Goal: Transaction & Acquisition: Purchase product/service

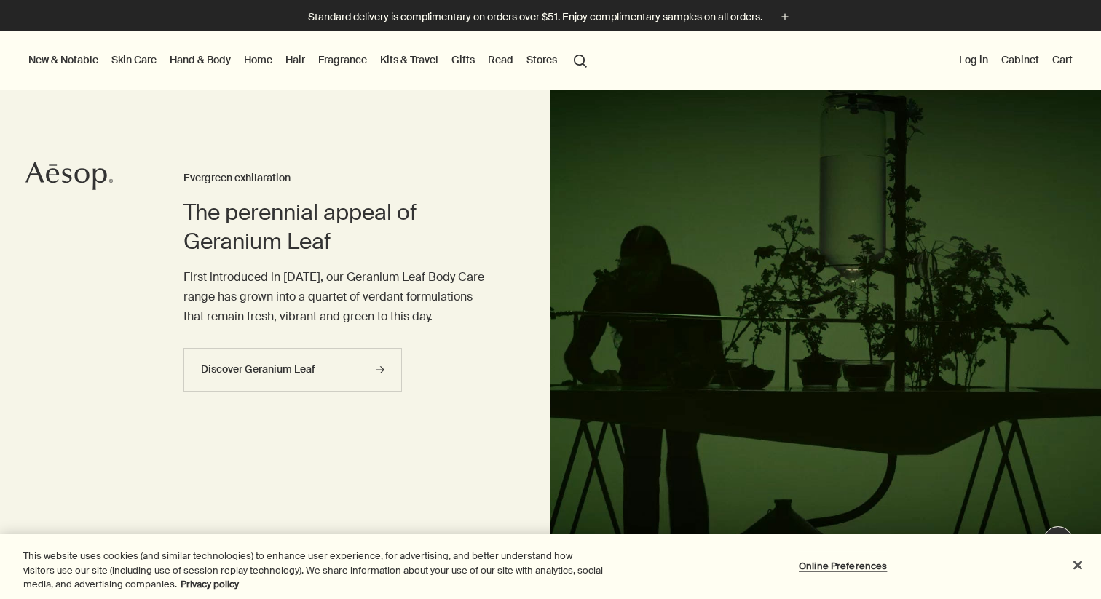
click at [346, 63] on link "Fragrance" at bounding box center [342, 59] width 55 height 19
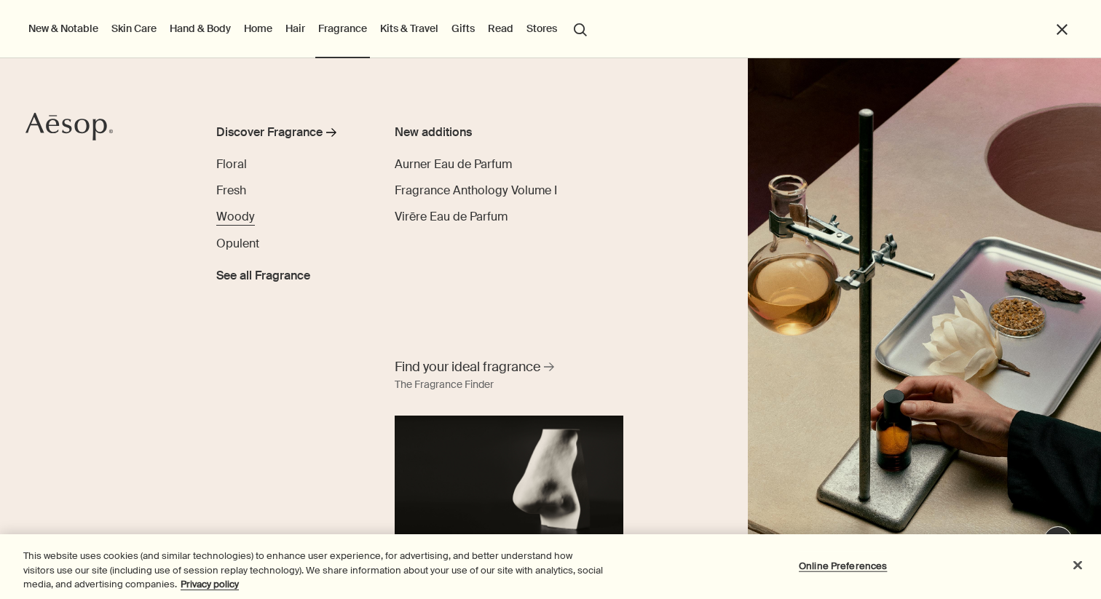
click at [243, 217] on span "Woody" at bounding box center [235, 216] width 39 height 15
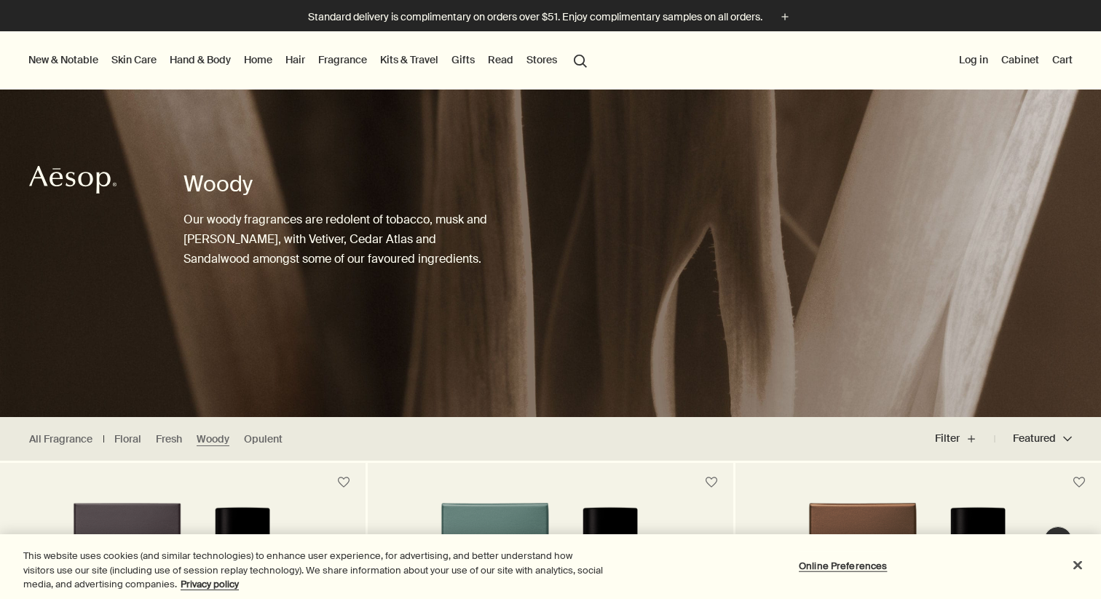
click at [217, 60] on link "Hand & Body" at bounding box center [200, 59] width 67 height 19
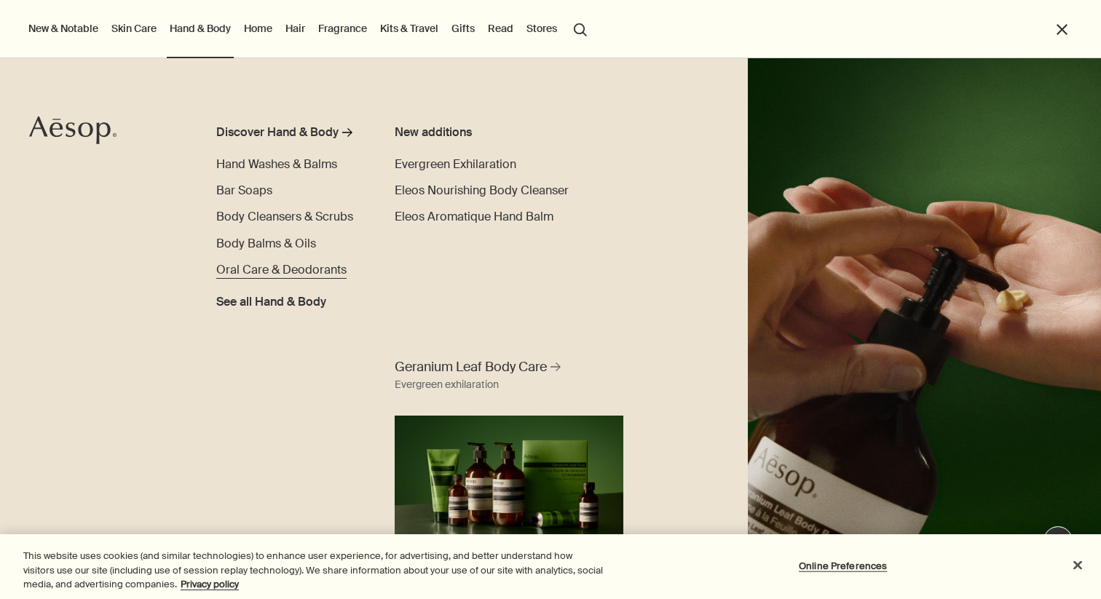
click at [310, 273] on span "Oral Care & Deodorants" at bounding box center [281, 269] width 130 height 15
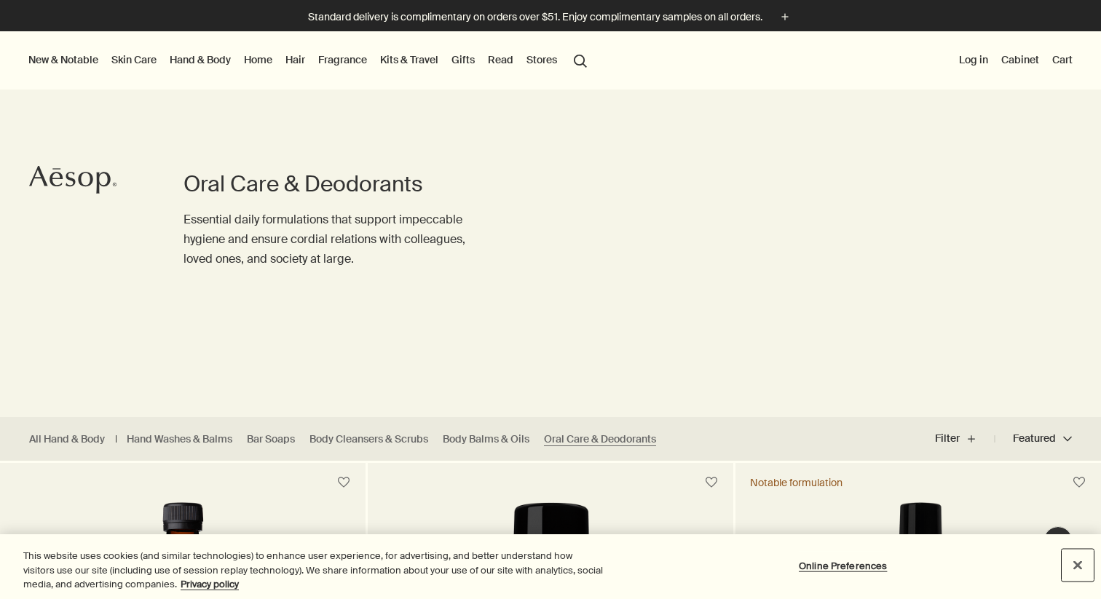
click at [1080, 571] on button "Close" at bounding box center [1078, 565] width 32 height 32
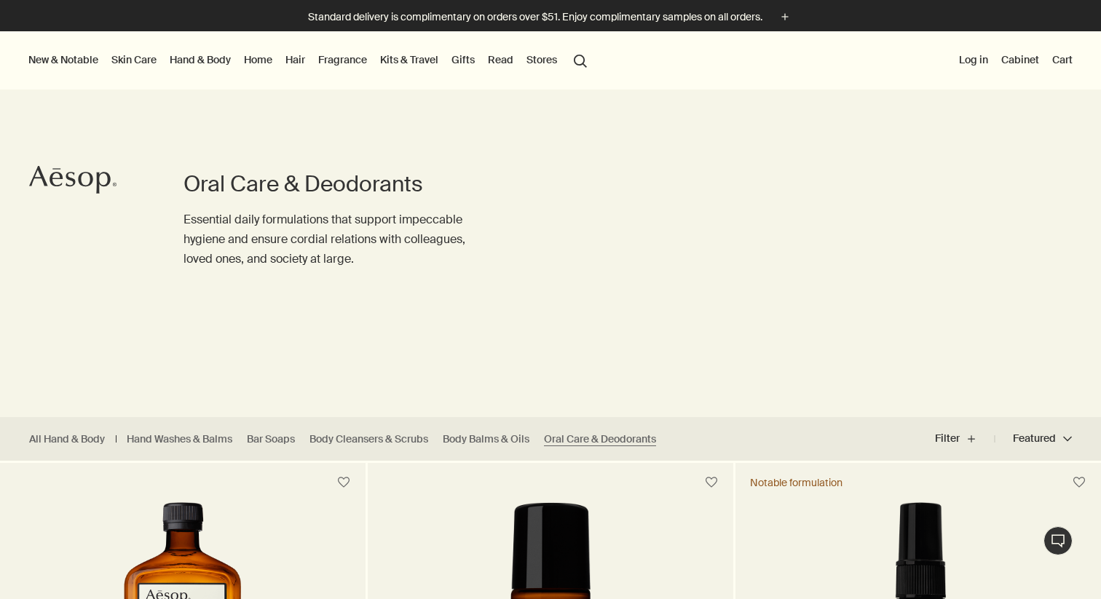
click at [213, 61] on link "Hand & Body" at bounding box center [200, 59] width 67 height 19
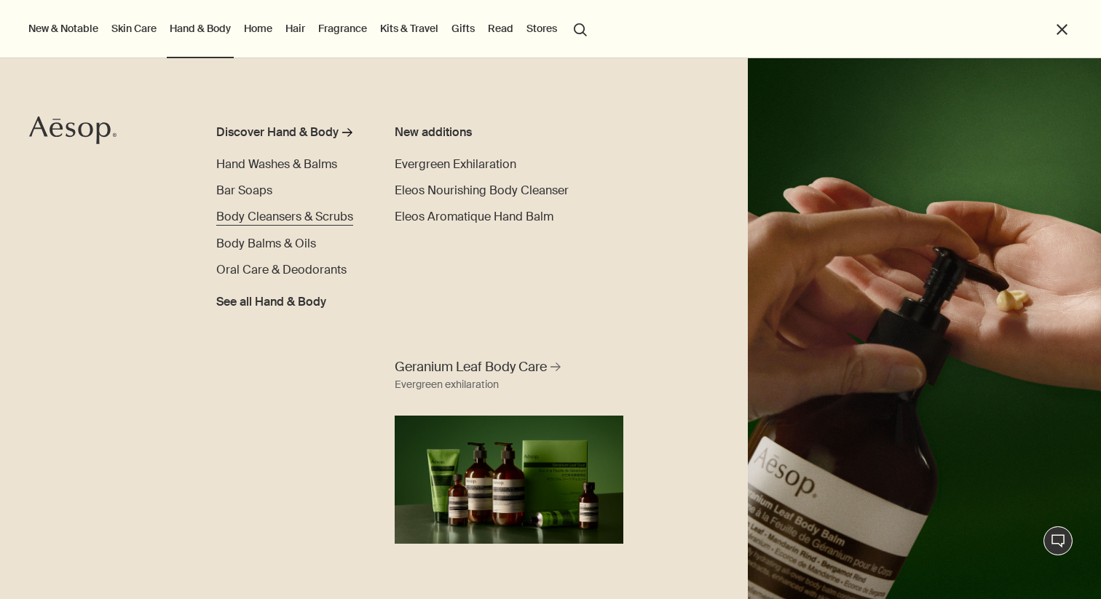
click at [262, 219] on span "Body Cleansers & Scrubs" at bounding box center [284, 216] width 137 height 15
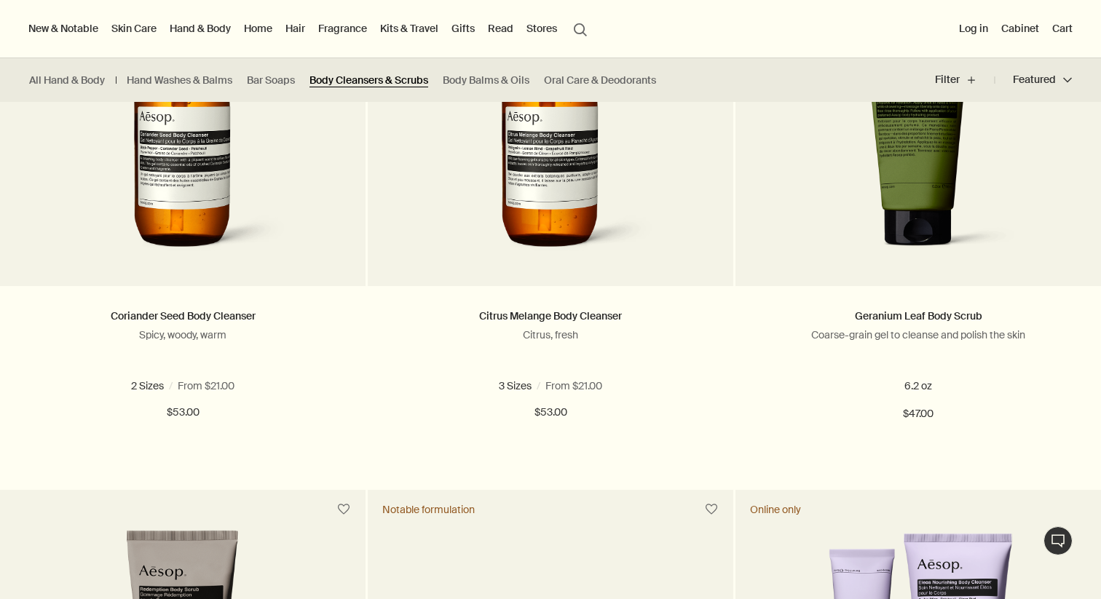
scroll to position [1032, 0]
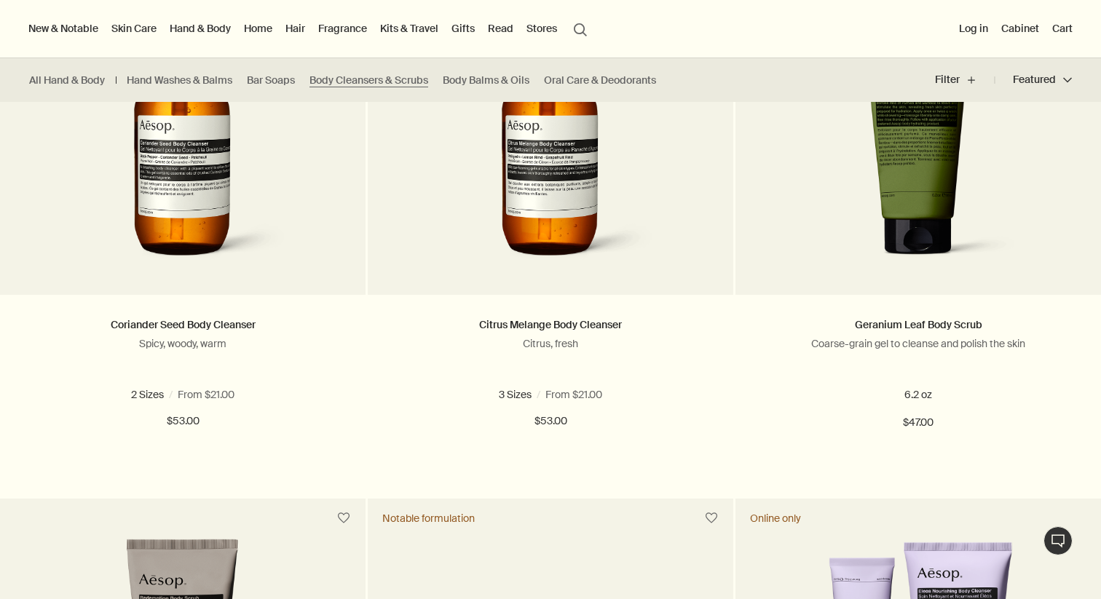
click at [152, 25] on link "Skin Care" at bounding box center [134, 28] width 51 height 19
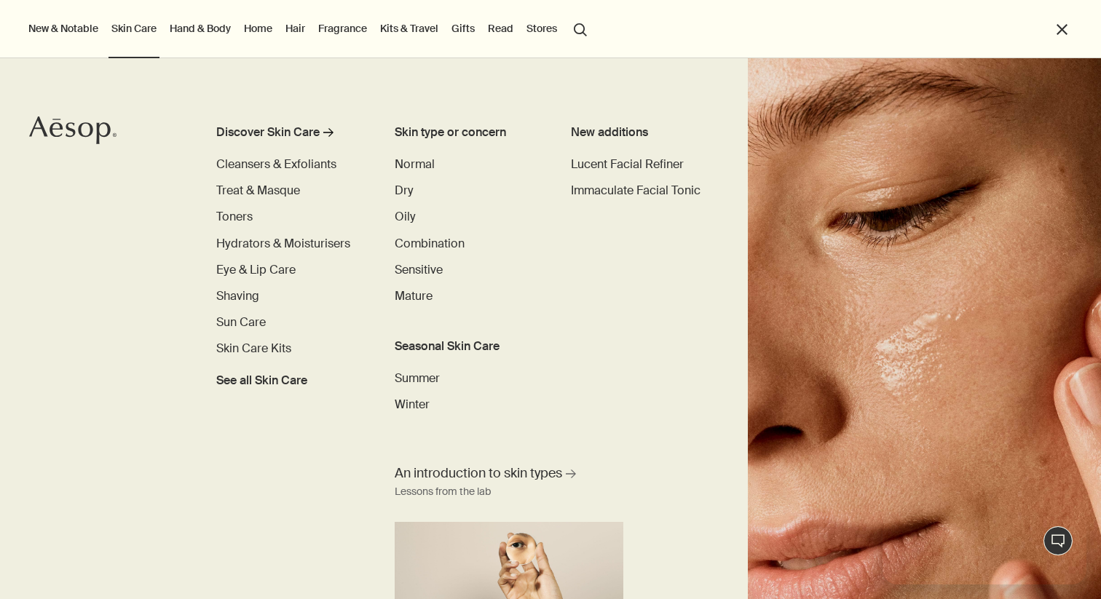
scroll to position [0, 0]
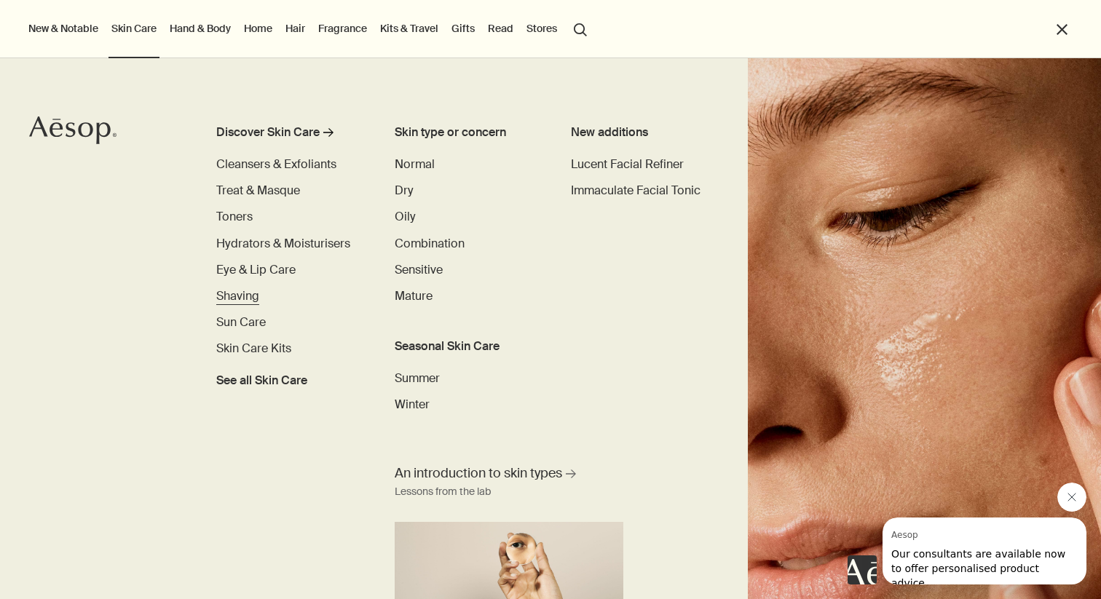
click at [237, 299] on span "Shaving" at bounding box center [237, 295] width 43 height 15
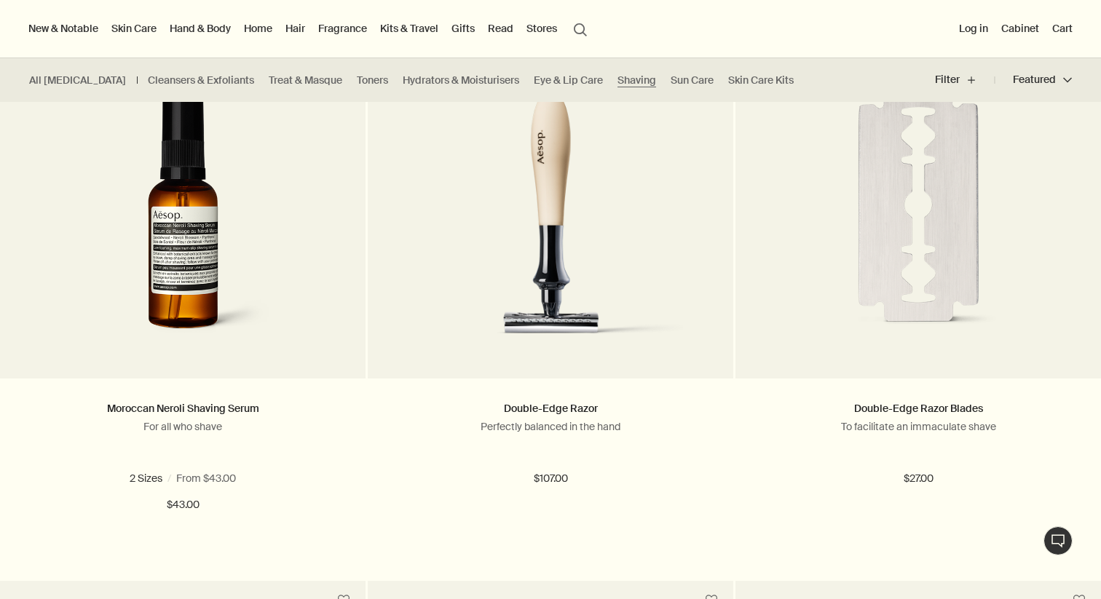
scroll to position [382, 0]
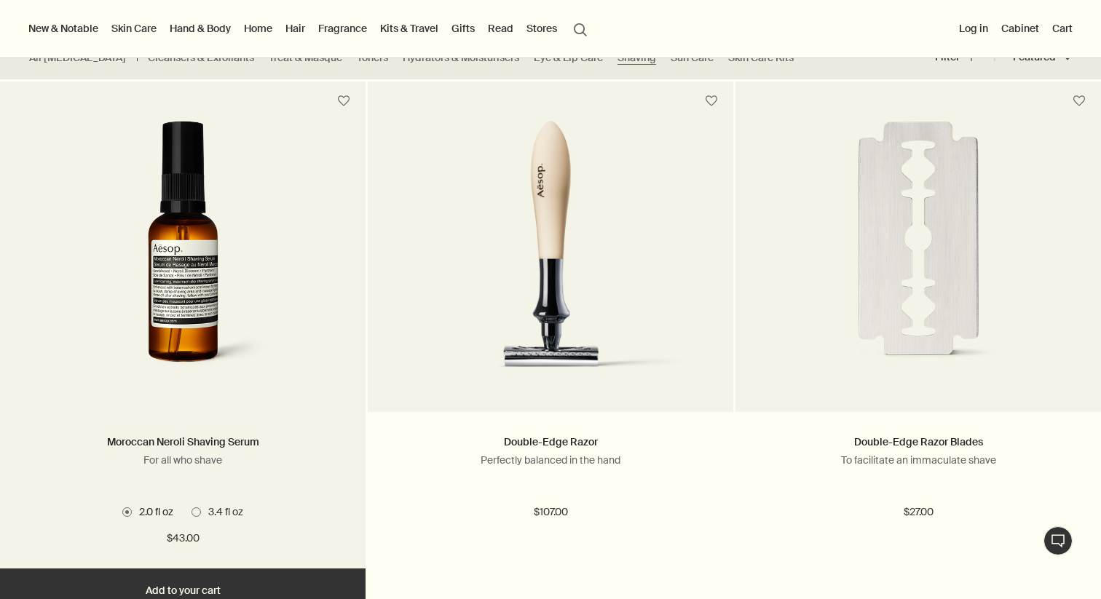
click at [213, 285] on img at bounding box center [183, 256] width 276 height 270
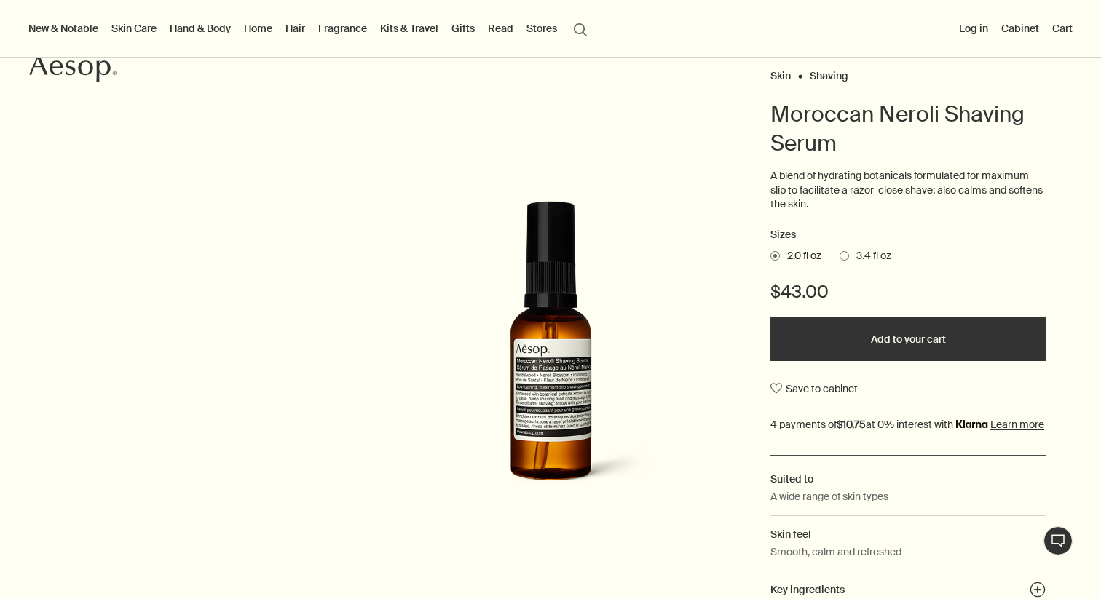
scroll to position [138, 0]
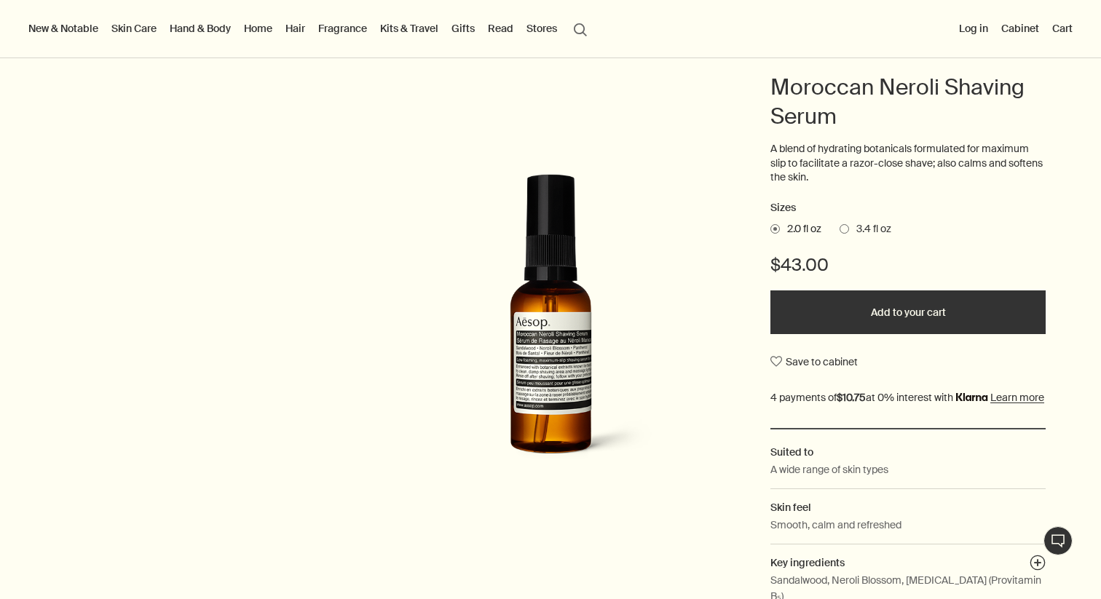
click at [849, 228] on span at bounding box center [844, 228] width 9 height 9
click at [840, 228] on input "3.4 fl oz" at bounding box center [840, 226] width 0 height 9
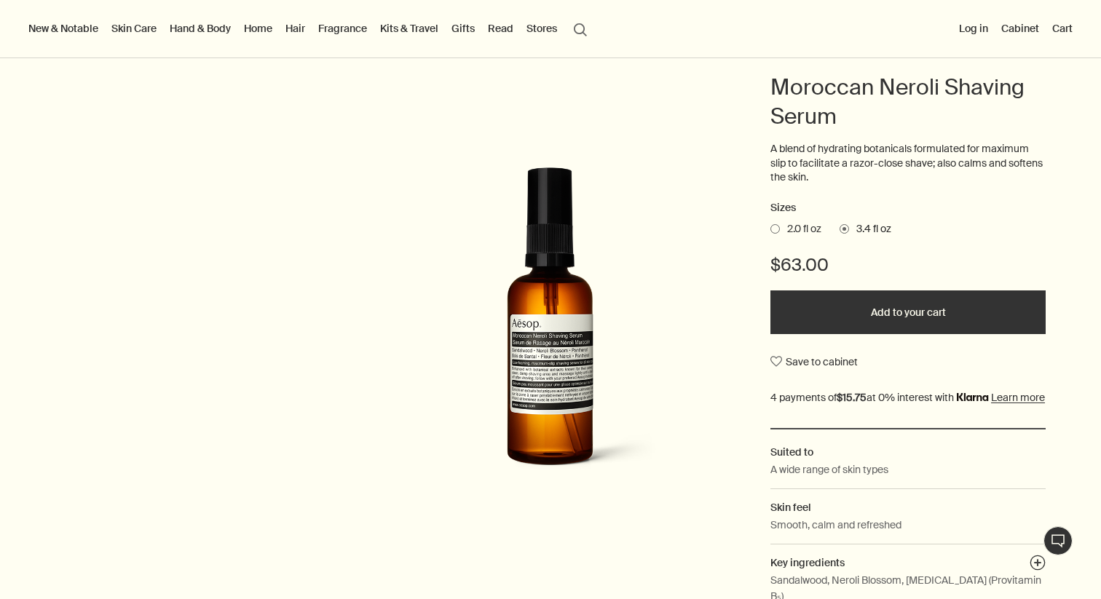
scroll to position [0, 0]
